Goal: Communication & Community: Ask a question

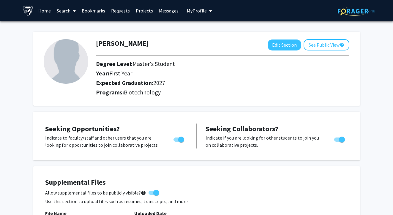
click at [121, 14] on link "Requests" at bounding box center [120, 10] width 25 height 21
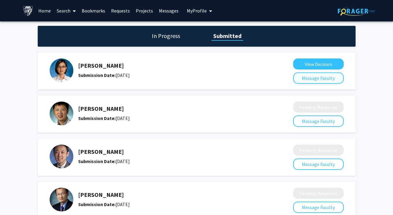
click at [307, 82] on button "Message Faculty" at bounding box center [318, 77] width 50 height 11
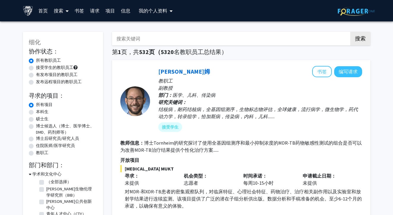
click at [57, 67] on label "接受学生的教职员工" at bounding box center [54, 67] width 37 height 6
click at [40, 67] on input "接受学生的教职员工" at bounding box center [38, 66] width 4 height 4
radio input "true"
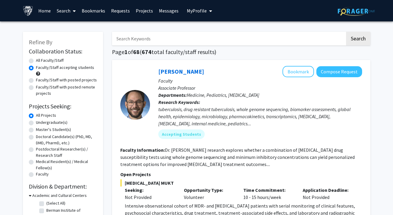
click at [208, 44] on input "Search Keywords" at bounding box center [228, 39] width 233 height 14
type input "c"
type input "oncology"
click at [358, 39] on button "Search" at bounding box center [358, 39] width 24 height 14
radio input "true"
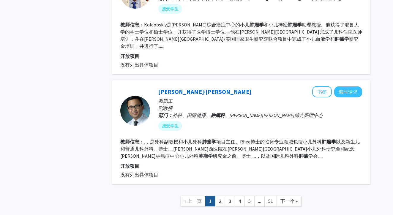
scroll to position [1189, 0]
click at [217, 196] on link "2" at bounding box center [220, 201] width 10 height 10
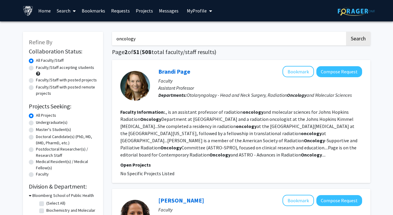
click at [167, 42] on input "oncology" at bounding box center [228, 39] width 233 height 14
type input "o"
type input "molecular"
click at [358, 39] on button "Search" at bounding box center [358, 39] width 24 height 14
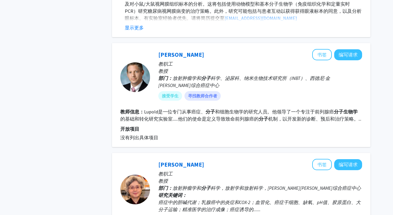
scroll to position [344, 0]
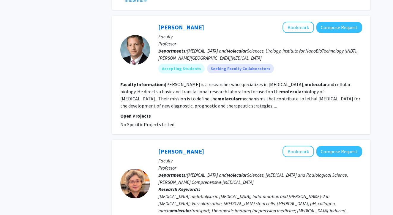
scroll to position [376, 0]
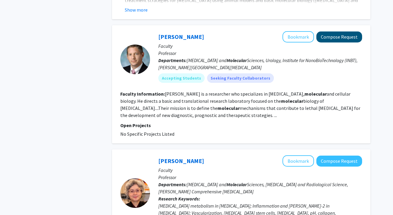
click at [336, 40] on button "Compose Request" at bounding box center [339, 36] width 46 height 11
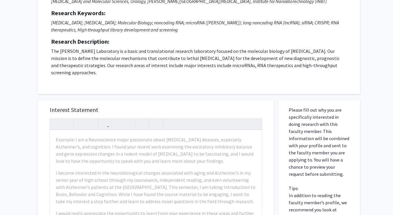
scroll to position [75, 0]
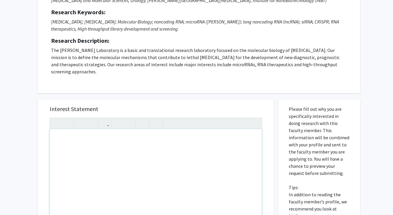
click at [76, 135] on div "Note to users with screen readers: Please press Alt+0 or Option+0 to deactivate…" at bounding box center [156, 197] width 212 height 136
paste div "Note to users with screen readers: Please press Alt+0 or Option+0 to deactivate…"
type textarea "<p>Sunning Qian Email: sqian21@jh.edu</p><p>Education Background</p><p>B.S. in …"
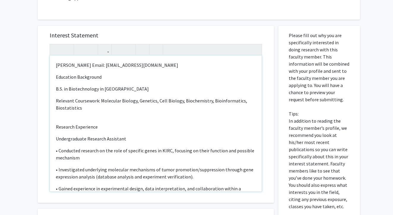
scroll to position [149, 0]
click at [55, 57] on div "Sunning Qian Email: sqian21@jh.edu Education Background B.S. in Biotechnology i…" at bounding box center [156, 124] width 212 height 136
click at [97, 61] on p "Name:Sunning Qian Email: sqian21@jh.edu" at bounding box center [156, 64] width 200 height 7
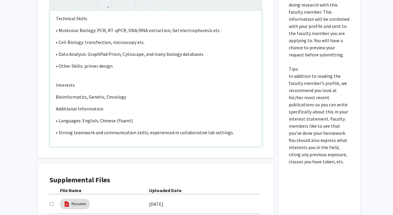
scroll to position [195, 0]
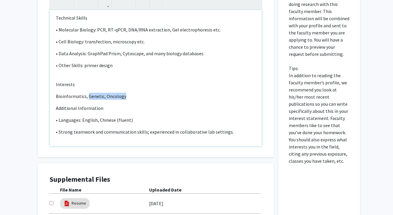
drag, startPoint x: 124, startPoint y: 89, endPoint x: 87, endPoint y: 88, distance: 37.4
click at [87, 93] on p "Bioinformatics, Genetic, Oncology" at bounding box center [156, 96] width 200 height 7
click at [54, 90] on div "Name:Sunning Qian Email: sqian21@jh.edu Education Background B.S. in Biotechnol…" at bounding box center [156, 78] width 212 height 136
type textarea "<p>Name:Sunning Qian &nbsp; &nbsp; &nbsp; &nbsp; &nbsp; &nbsp;Email: sqian21@jh…"
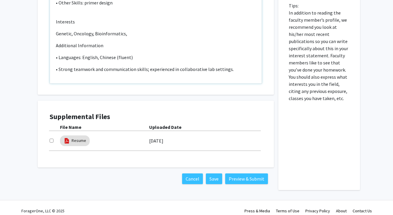
scroll to position [257, 0]
click at [238, 174] on button "Preview & Submit" at bounding box center [246, 179] width 43 height 11
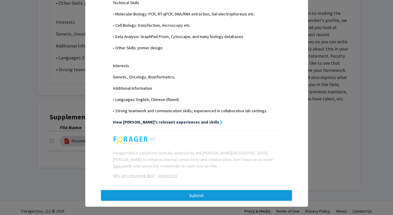
scroll to position [303, 0]
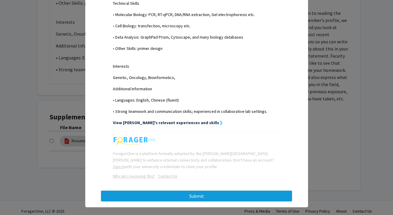
click at [204, 191] on button "Submit" at bounding box center [196, 196] width 191 height 11
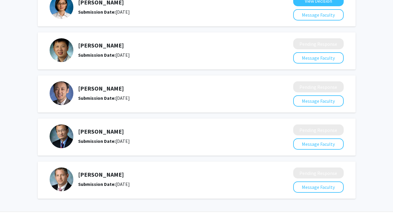
scroll to position [67, 0]
